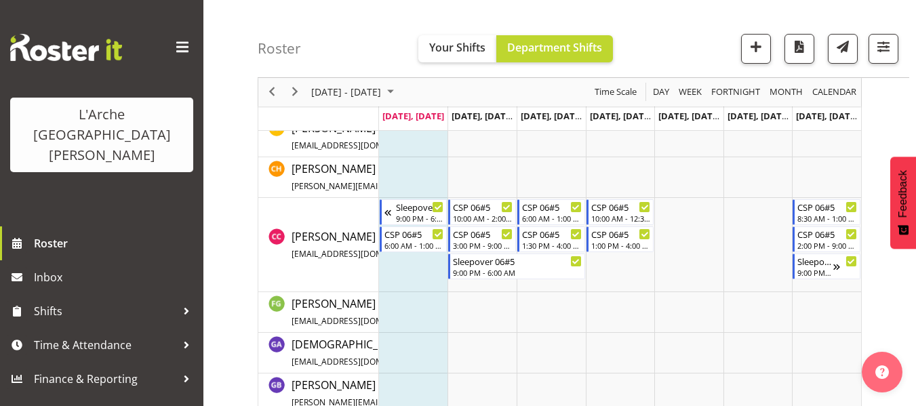
scroll to position [445, 0]
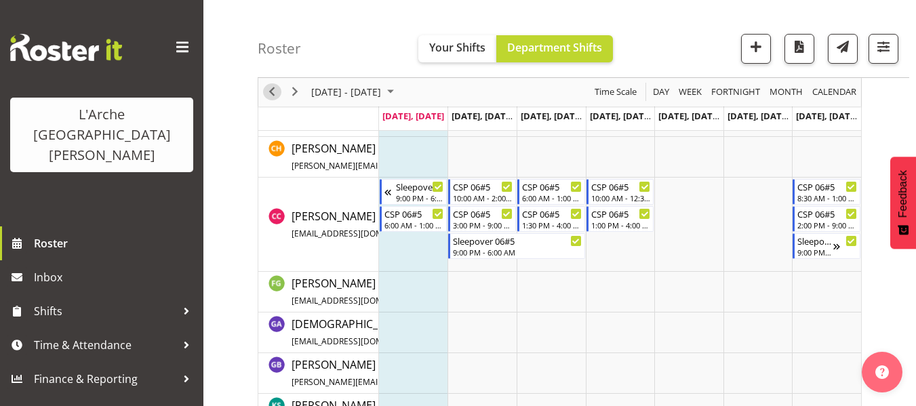
click at [266, 89] on span "Previous" at bounding box center [272, 92] width 16 height 17
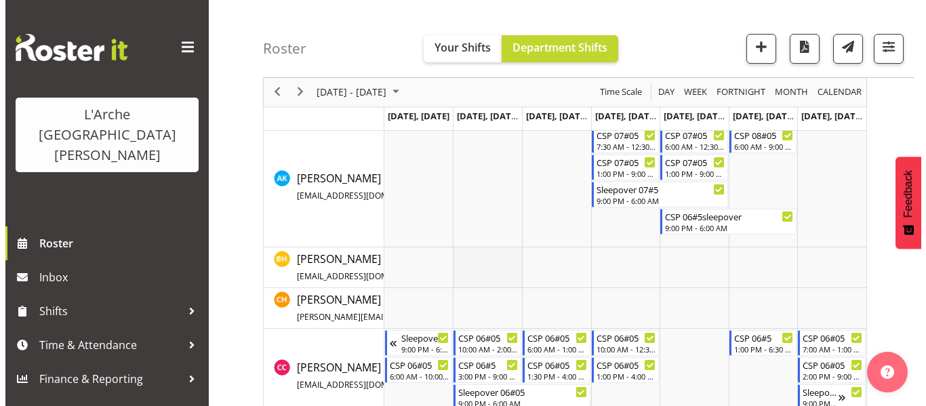
scroll to position [389, 0]
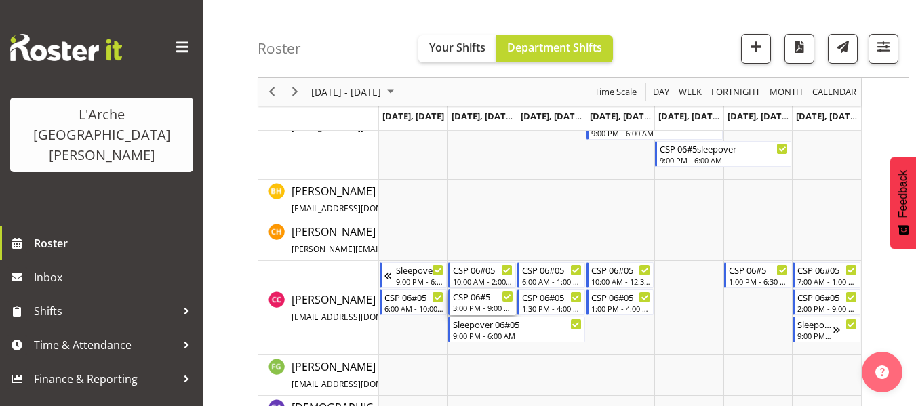
click at [484, 306] on div "3:00 PM - 9:00 PM" at bounding box center [483, 307] width 60 height 11
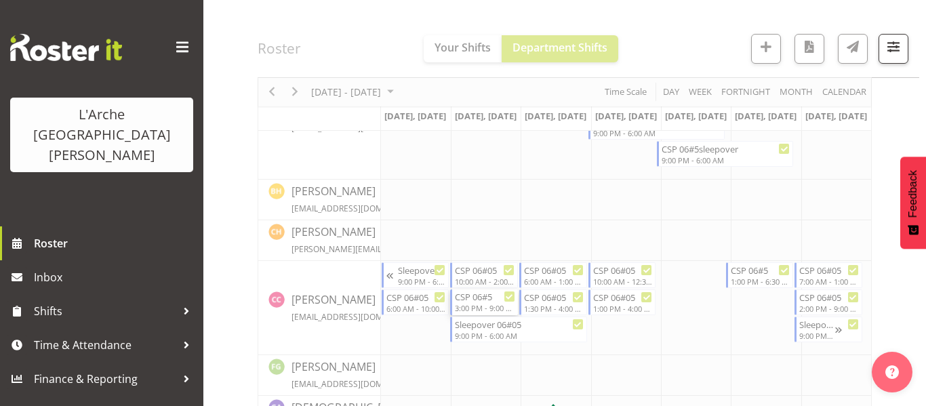
select select
select select "7"
select select "2025"
select select "15"
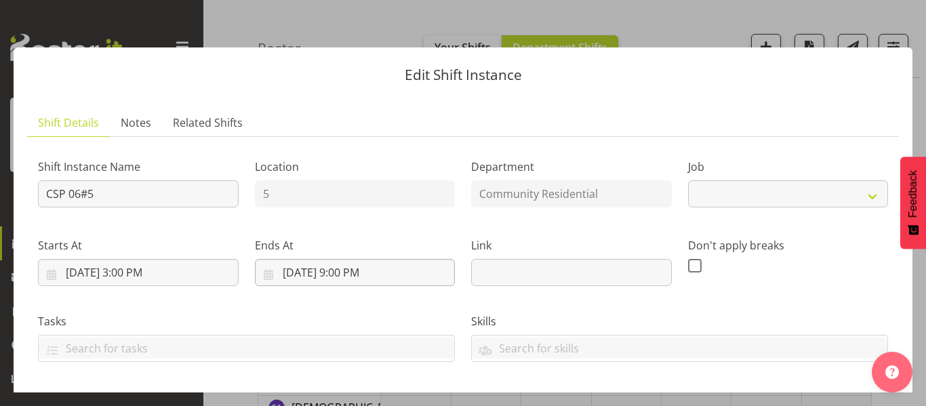
select select "2"
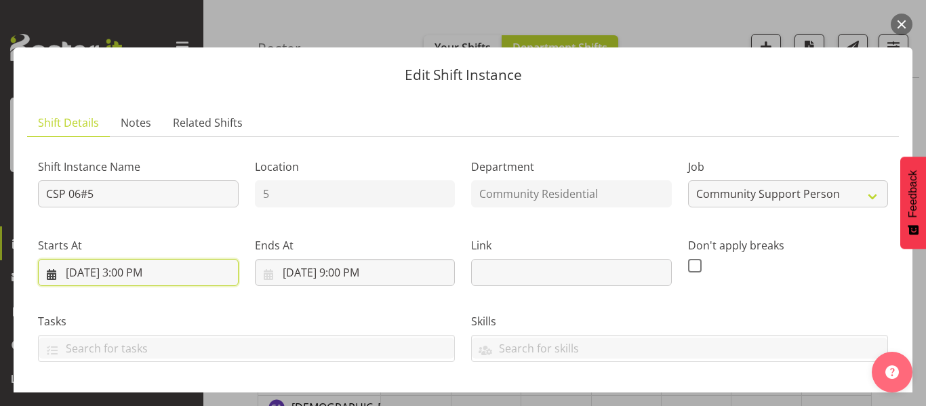
click at [127, 274] on input "[DATE] 3:00 PM" at bounding box center [138, 272] width 201 height 27
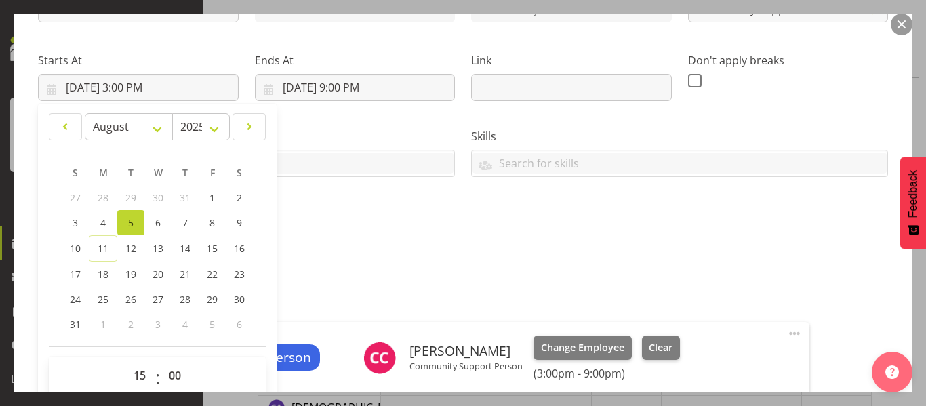
scroll to position [189, 0]
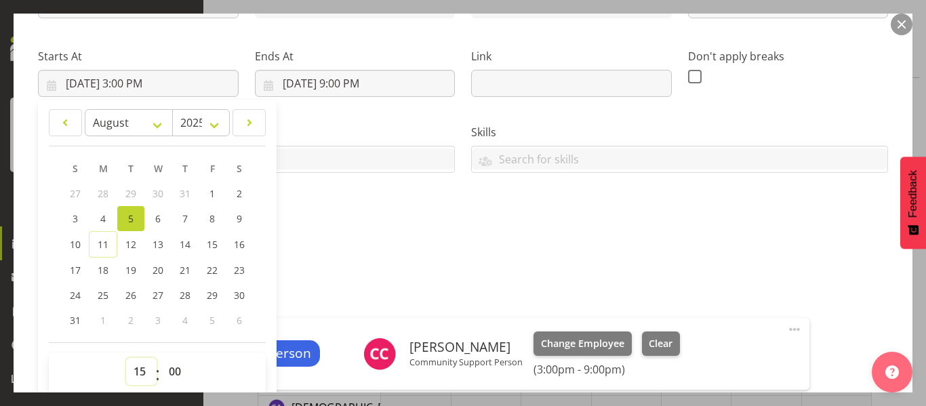
click at [141, 370] on select "00 01 02 03 04 05 06 07 08 09 10 11 12 13 14 15 16 17 18 19 20 21 22 23" at bounding box center [141, 371] width 30 height 27
select select "14"
click at [126, 358] on select "00 01 02 03 04 05 06 07 08 09 10 11 12 13 14 15 16 17 18 19 20 21 22 23" at bounding box center [141, 371] width 30 height 27
type input "[DATE] 2:00 PM"
click at [167, 372] on select "00 01 02 03 04 05 06 07 08 09 10 11 12 13 14 15 16 17 18 19 20 21 22 23 24 25 2…" at bounding box center [176, 371] width 30 height 27
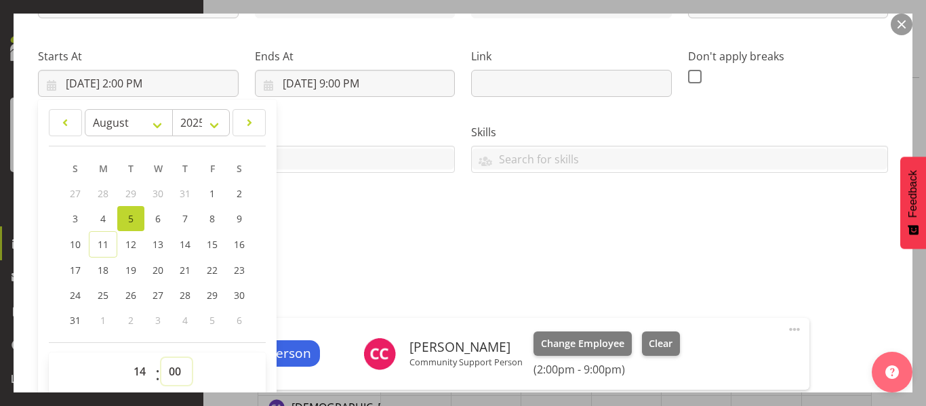
select select "30"
click at [161, 358] on select "00 01 02 03 04 05 06 07 08 09 10 11 12 13 14 15 16 17 18 19 20 21 22 23 24 25 2…" at bounding box center [176, 371] width 30 height 27
type input "[DATE] 2:30 PM"
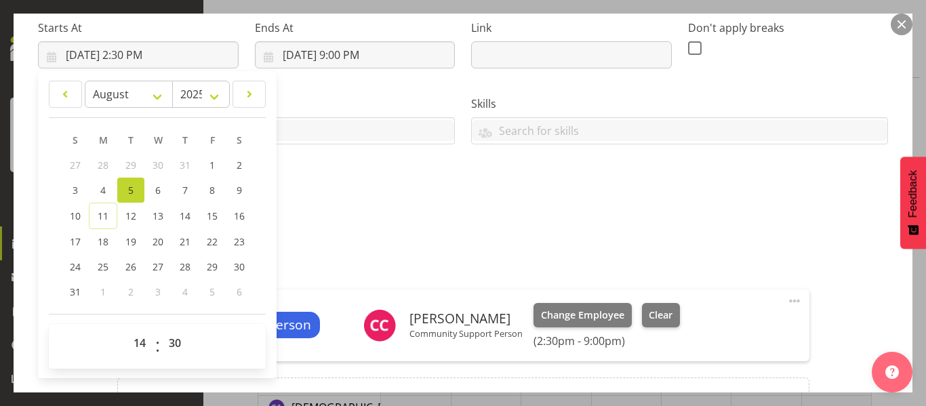
scroll to position [369, 0]
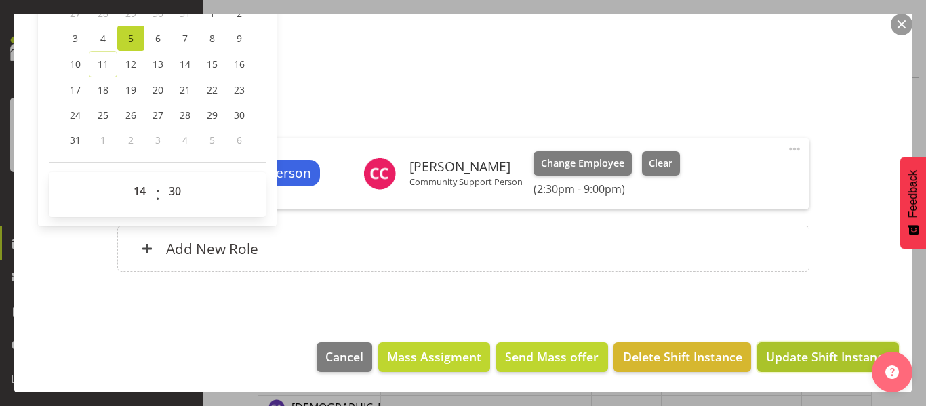
click at [807, 350] on span "Update Shift Instance" at bounding box center [828, 357] width 124 height 18
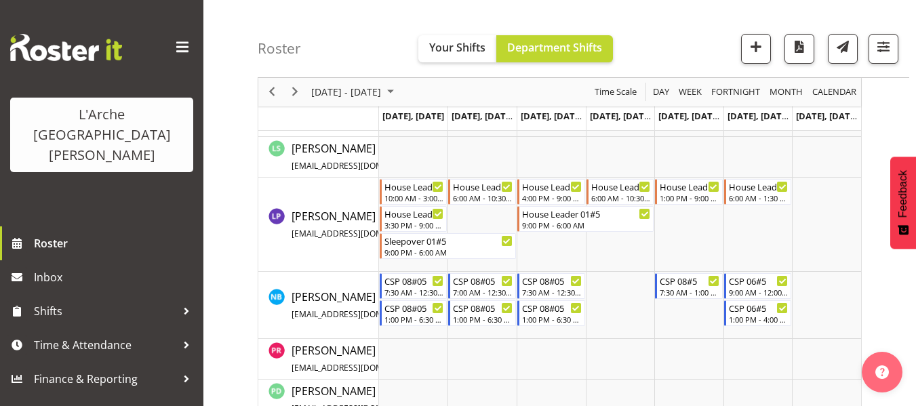
scroll to position [784, 0]
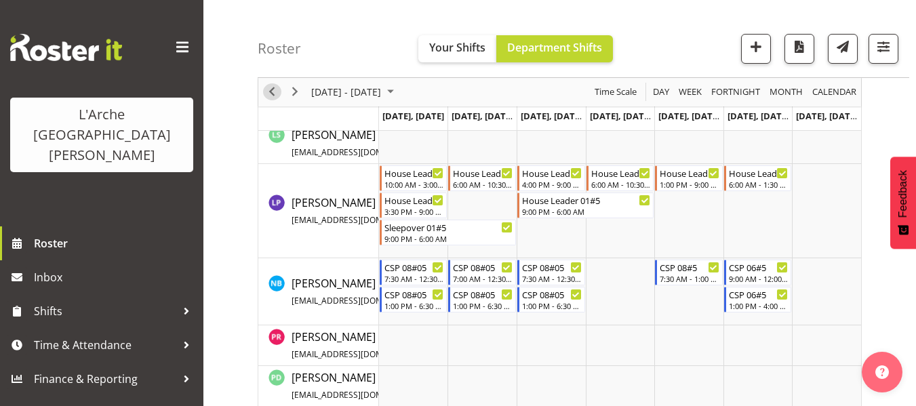
click at [267, 93] on span "Previous" at bounding box center [272, 92] width 16 height 17
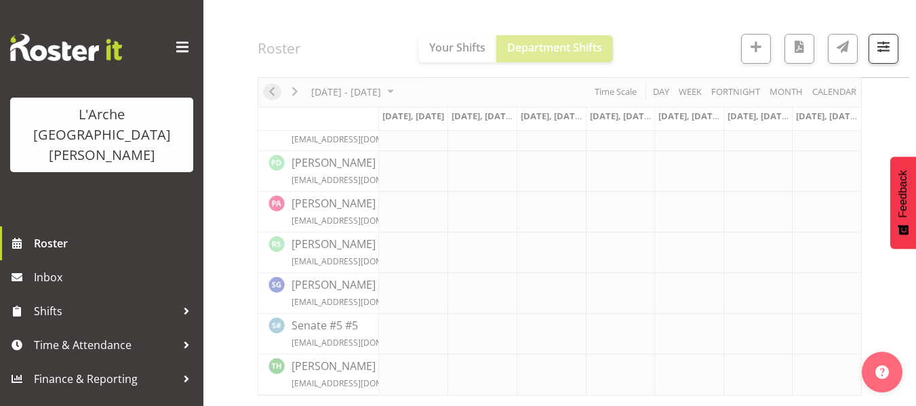
scroll to position [568, 0]
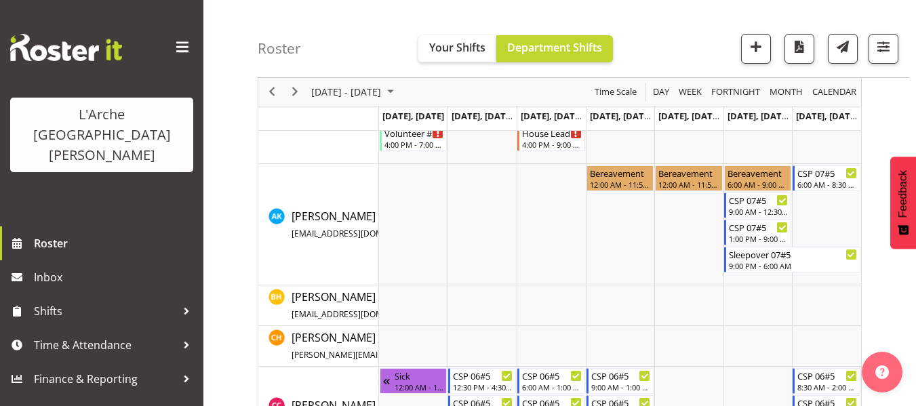
scroll to position [255, 0]
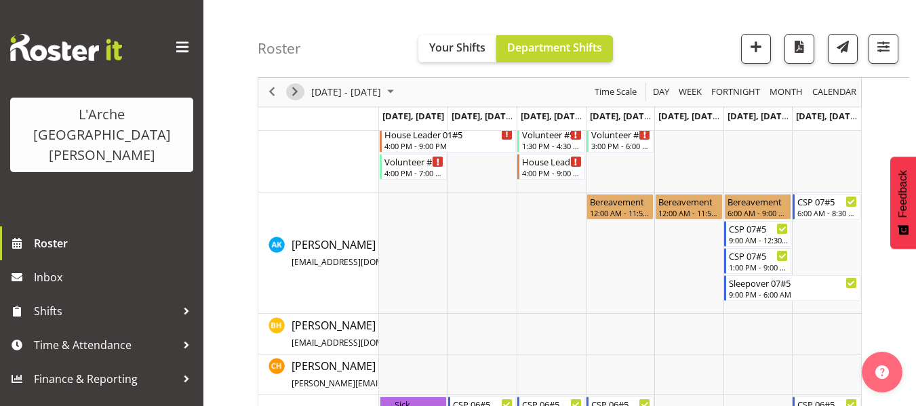
click at [289, 93] on span "Next" at bounding box center [295, 92] width 16 height 17
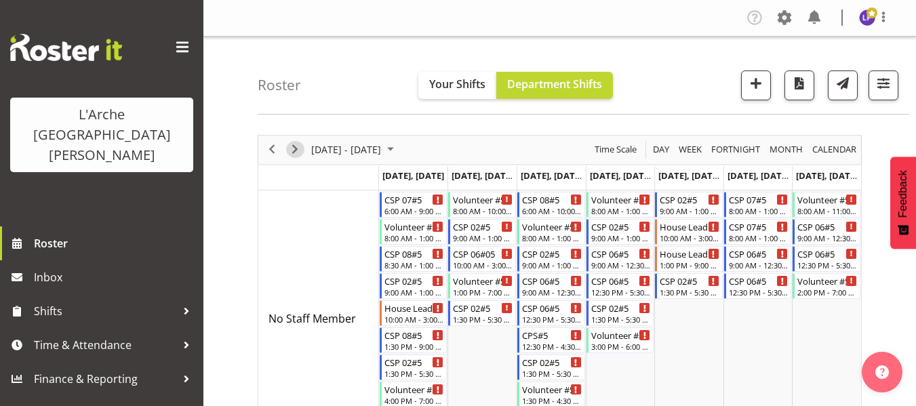
click at [292, 152] on span "Next" at bounding box center [295, 149] width 16 height 17
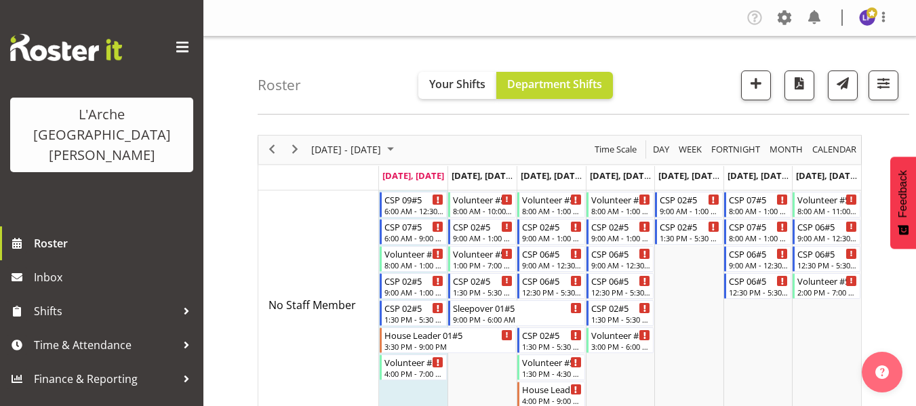
drag, startPoint x: 925, startPoint y: 195, endPoint x: 683, endPoint y: 34, distance: 290.8
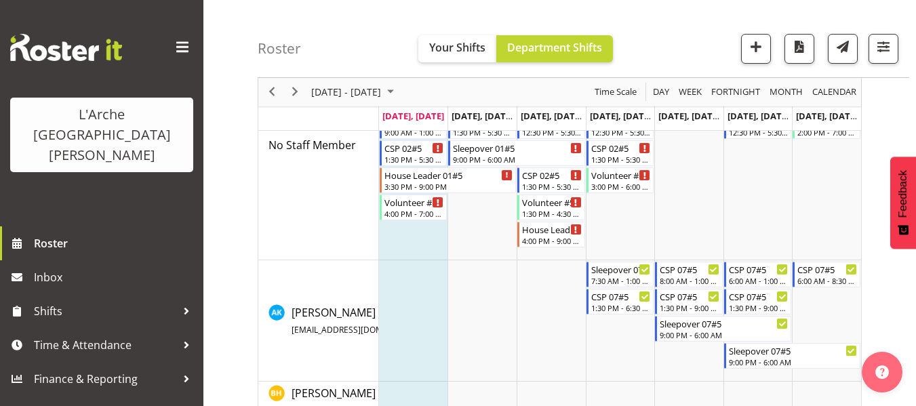
scroll to position [163, 0]
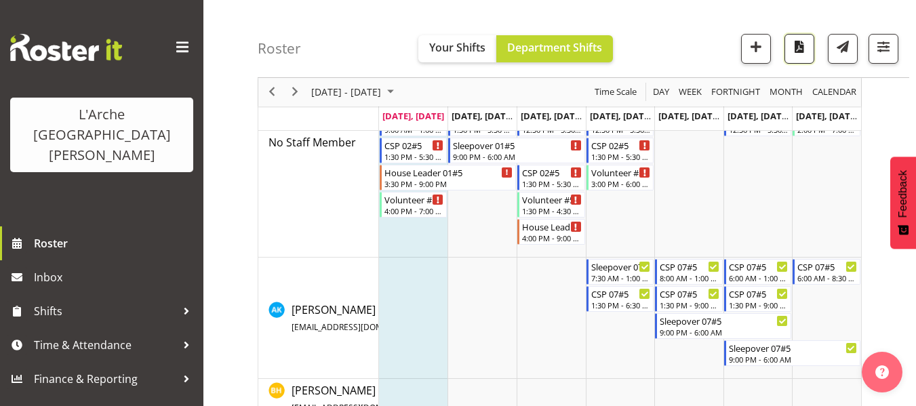
click at [794, 49] on span "button" at bounding box center [799, 47] width 18 height 18
